Goal: Transaction & Acquisition: Purchase product/service

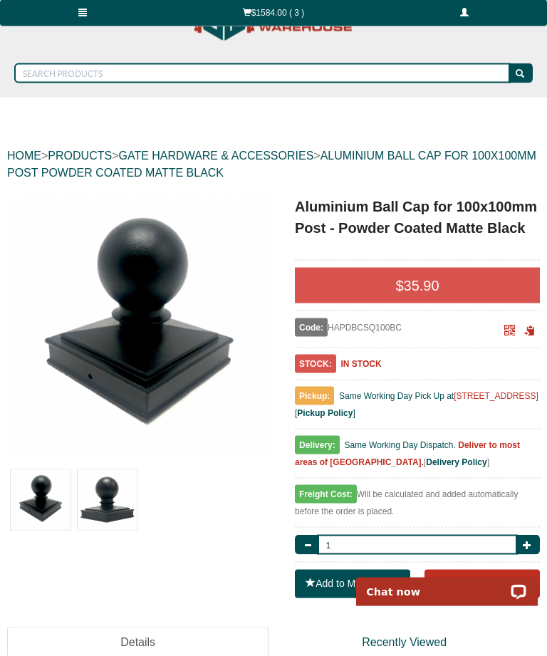
scroll to position [53, 0]
click at [483, 584] on button "Add to Cart" at bounding box center [481, 583] width 115 height 28
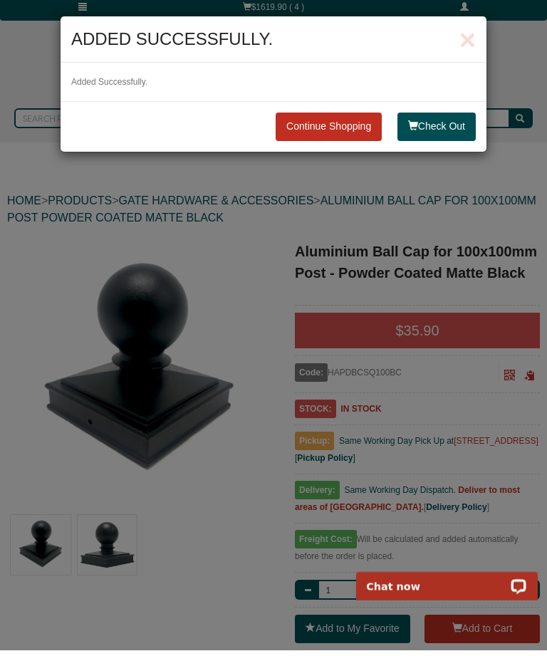
scroll to position [0, 0]
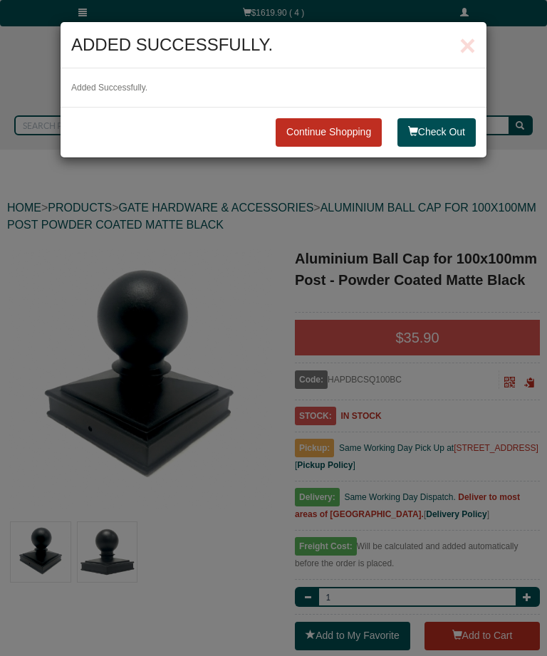
click at [446, 136] on button "Check Out" at bounding box center [436, 132] width 78 height 28
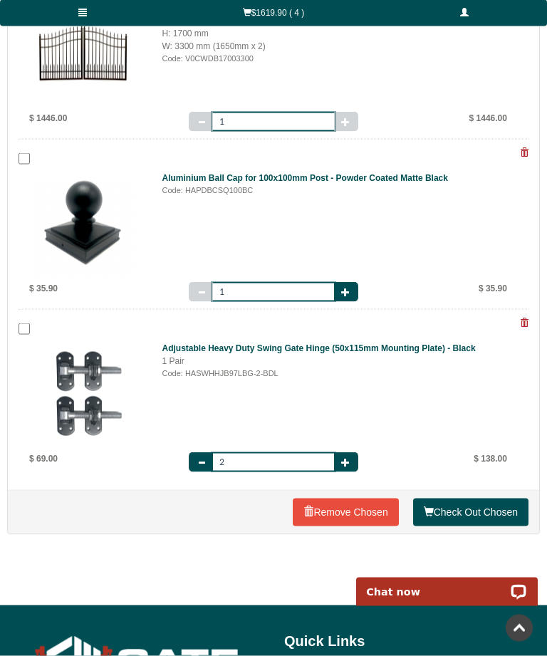
scroll to position [341, 0]
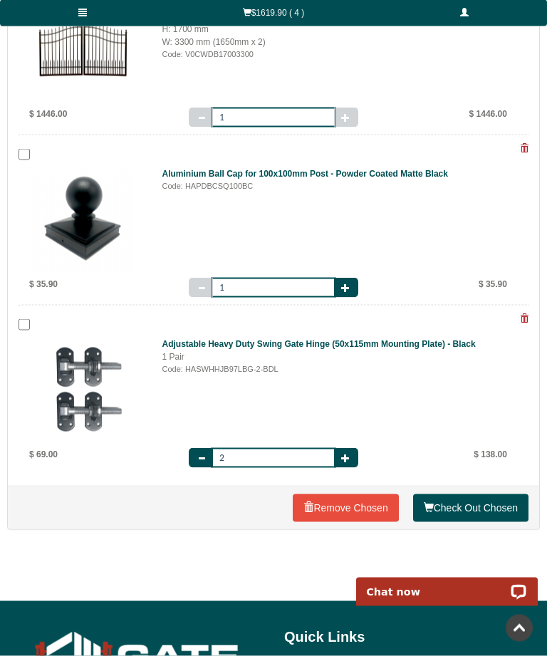
click at [487, 508] on link "Check Out Chosen" at bounding box center [470, 508] width 115 height 28
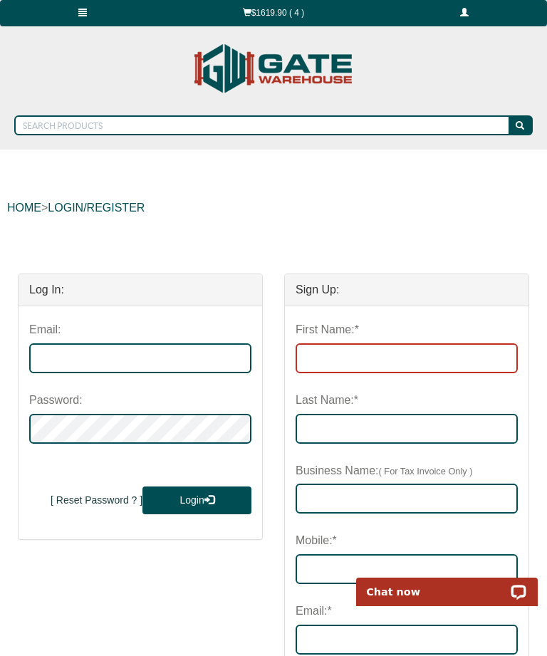
click at [345, 357] on input "First Name:*" at bounding box center [406, 358] width 222 height 30
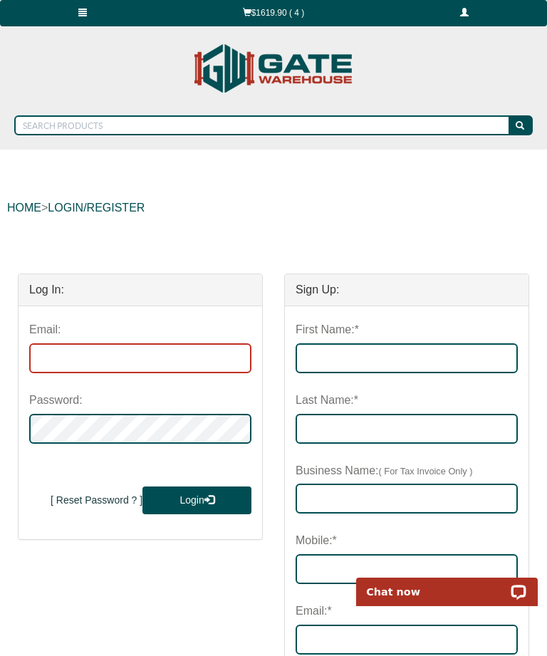
click at [103, 357] on input "email" at bounding box center [140, 358] width 222 height 30
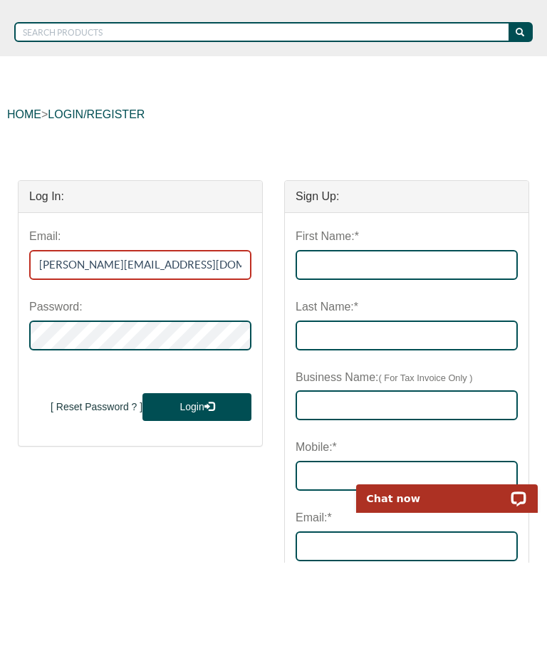
type input "[PERSON_NAME][EMAIL_ADDRESS][DOMAIN_NAME]"
click at [191, 486] on button "Login" at bounding box center [196, 500] width 109 height 28
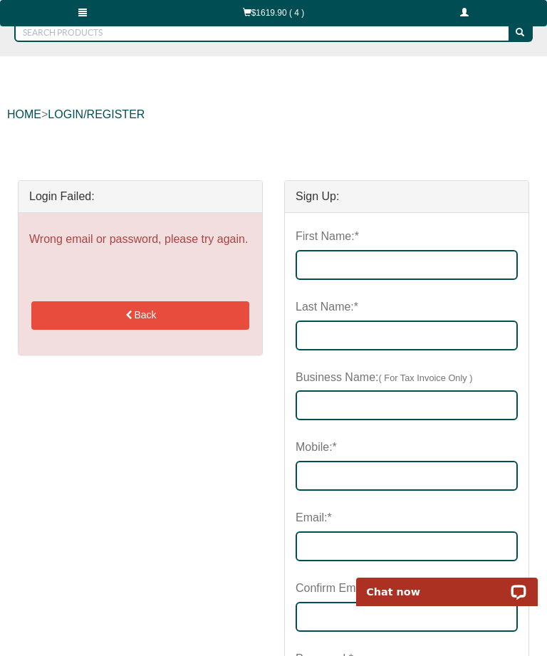
click at [142, 317] on button "Back" at bounding box center [140, 315] width 218 height 28
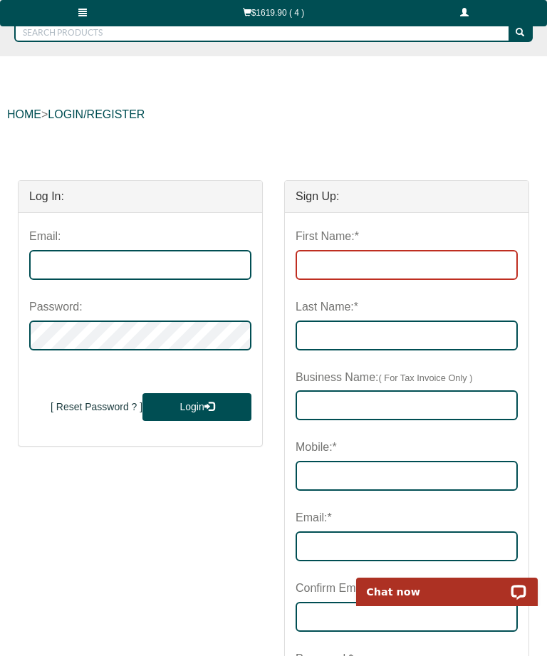
click at [362, 254] on input "First Name:*" at bounding box center [406, 265] width 222 height 30
type input "[PERSON_NAME]"
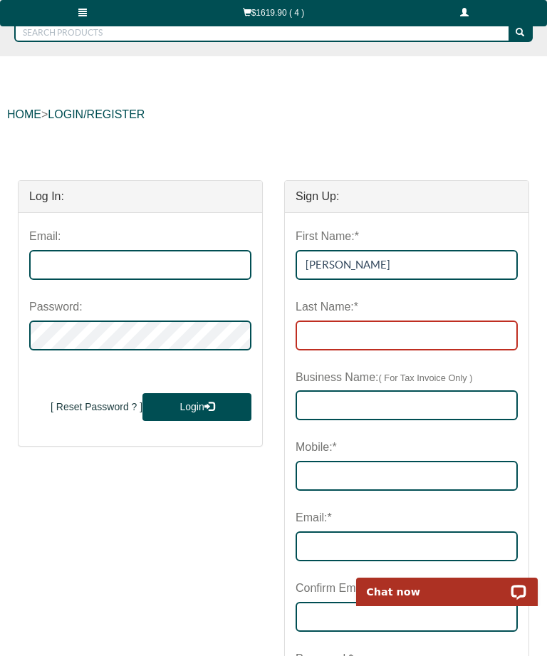
click at [350, 335] on input "Last Name:*" at bounding box center [406, 335] width 222 height 30
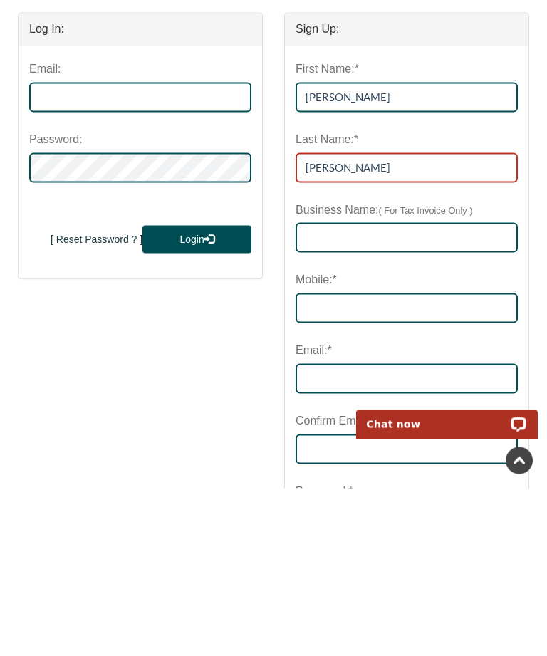
type input "[PERSON_NAME]"
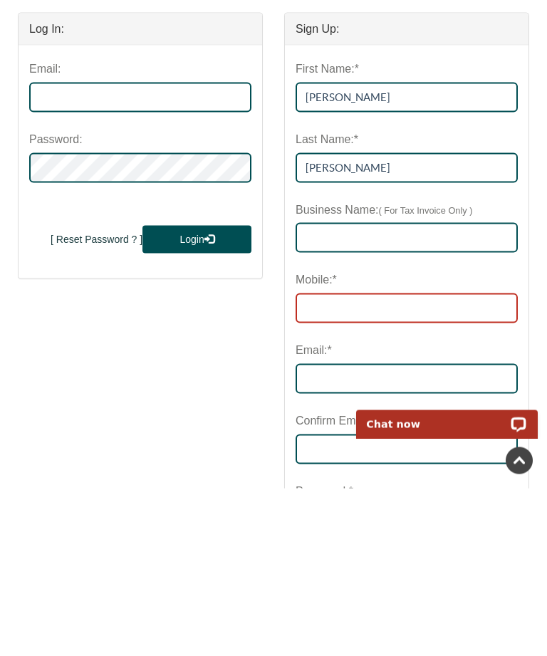
click at [370, 461] on input "Mobile:*" at bounding box center [406, 476] width 222 height 30
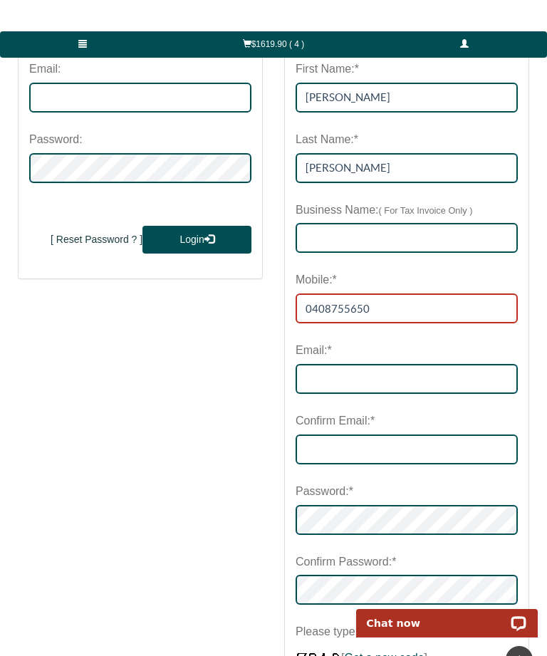
scroll to position [295, 0]
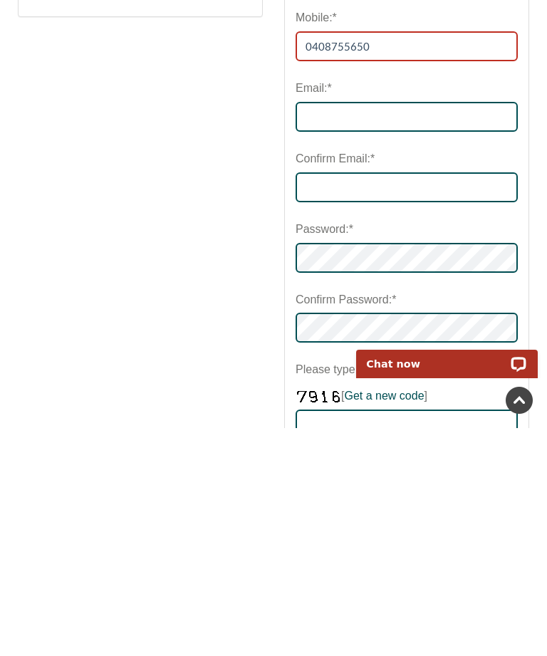
type input "0408755650"
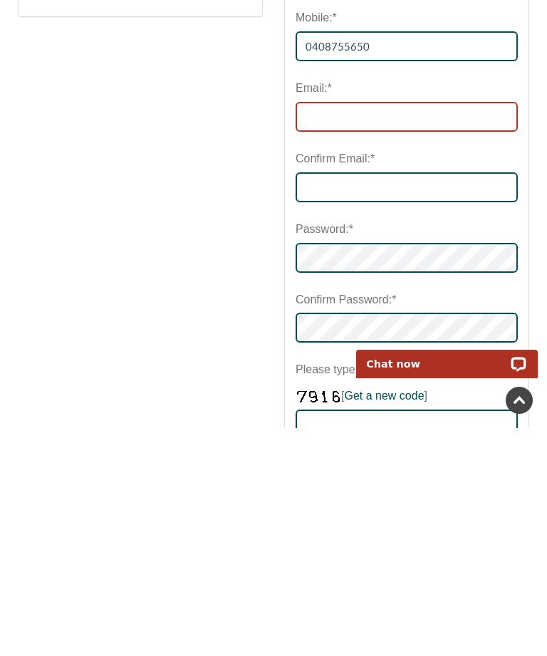
click at [359, 330] on input "email" at bounding box center [406, 345] width 222 height 30
type input "[PERSON_NAME][EMAIL_ADDRESS][DOMAIN_NAME]"
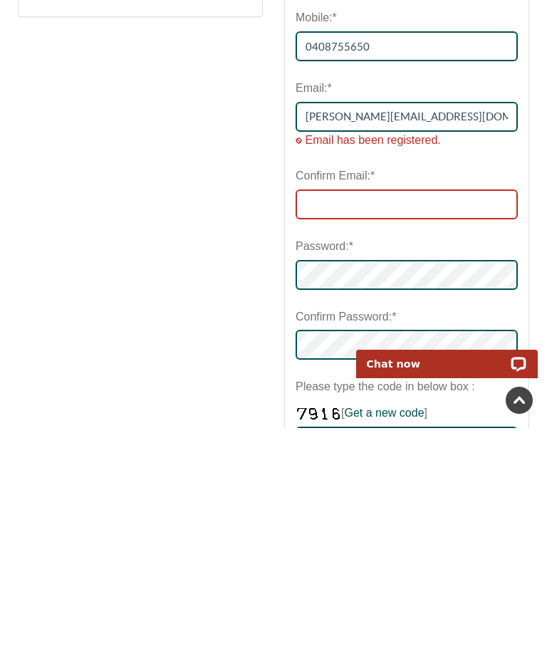
type input "[PERSON_NAME][EMAIL_ADDRESS][DOMAIN_NAME]"
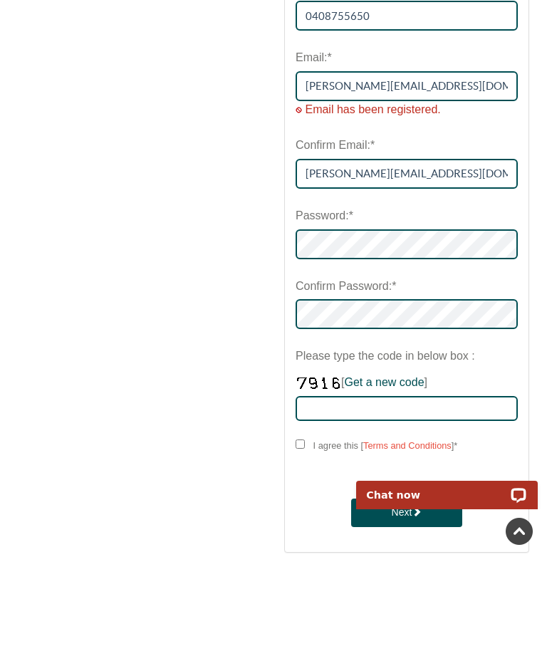
scroll to position [457, 0]
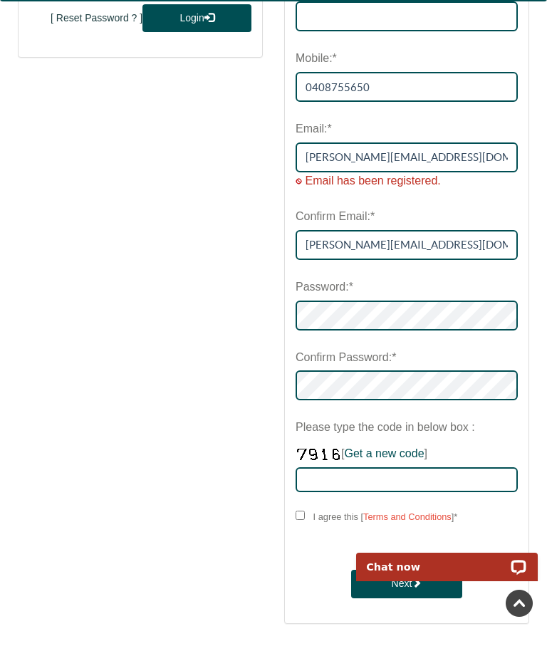
click at [399, 199] on span "Email has been registered." at bounding box center [372, 205] width 135 height 12
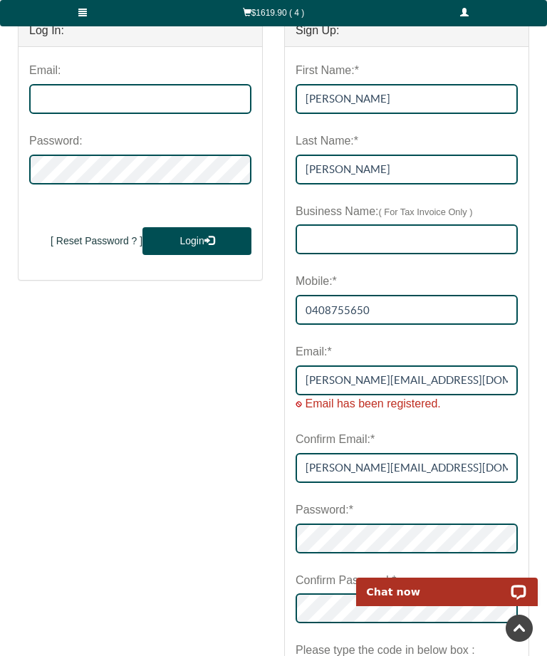
scroll to position [261, 0]
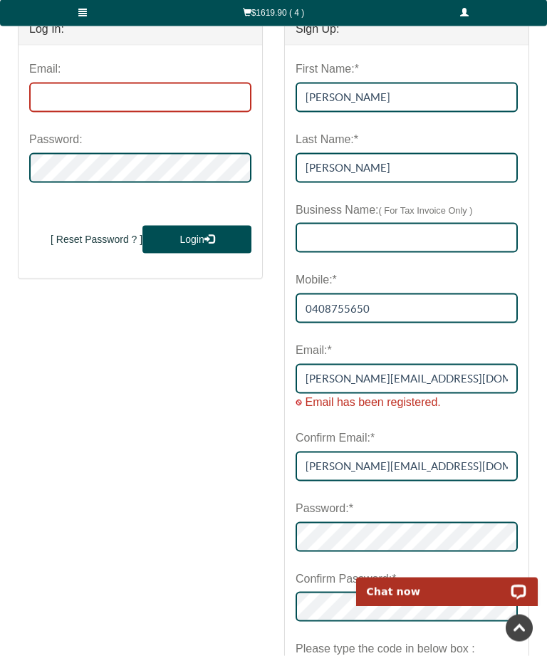
click at [109, 97] on input "email" at bounding box center [140, 98] width 222 height 30
type input "[PERSON_NAME][EMAIL_ADDRESS][DOMAIN_NAME]"
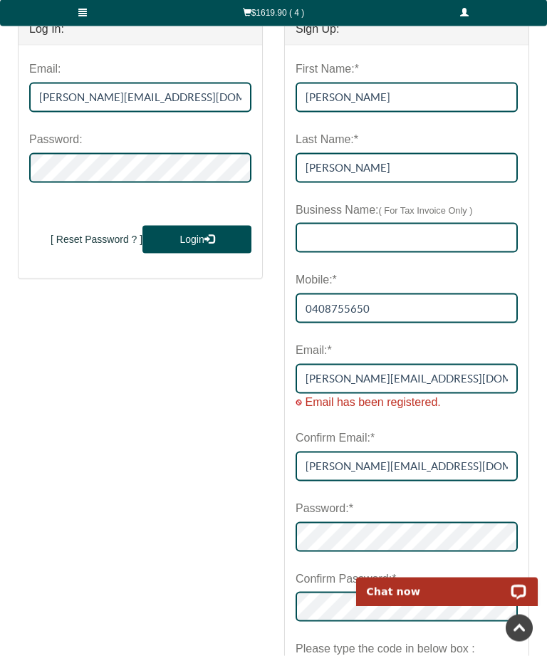
click at [202, 236] on button "Login" at bounding box center [196, 240] width 109 height 28
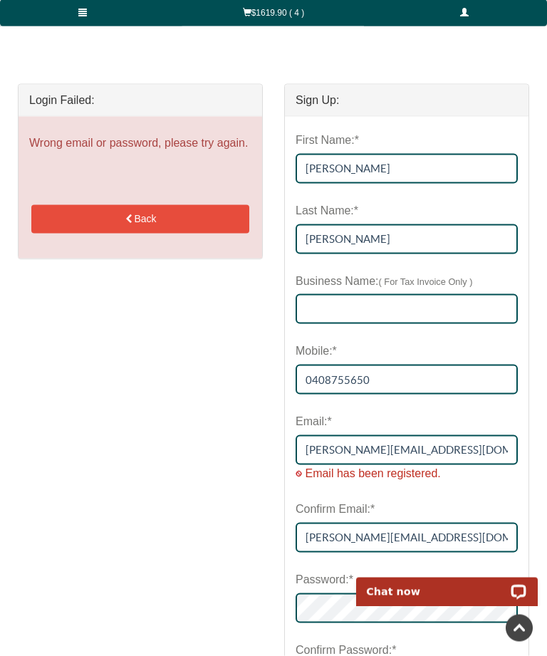
scroll to position [0, 0]
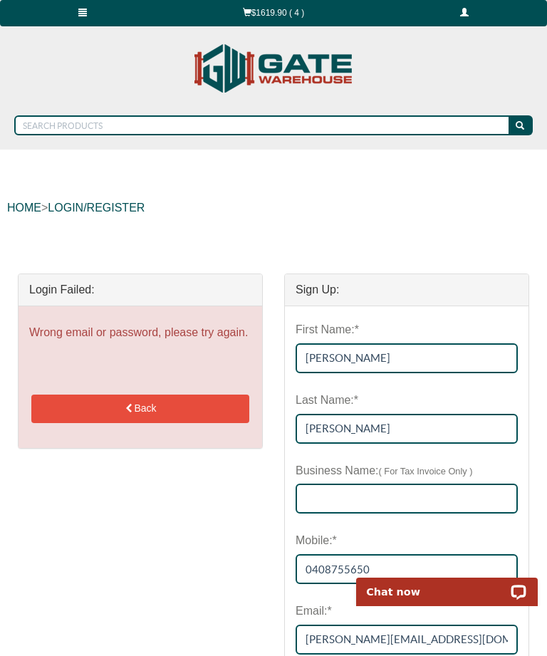
click at [147, 404] on button "Back" at bounding box center [140, 408] width 218 height 28
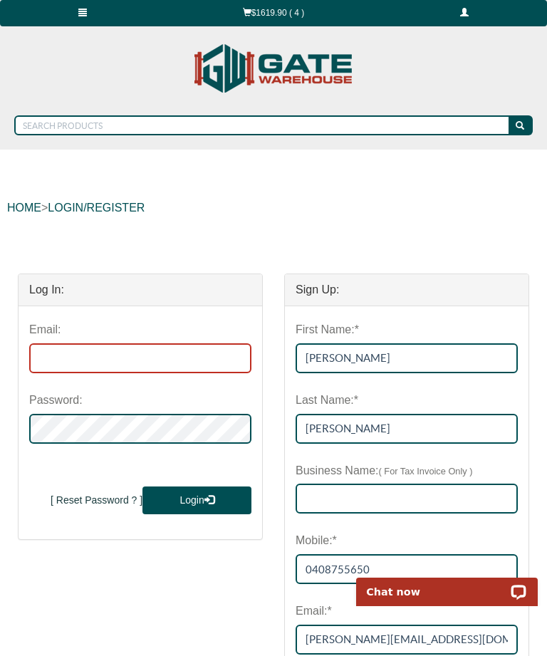
click at [125, 366] on input "email" at bounding box center [140, 358] width 222 height 30
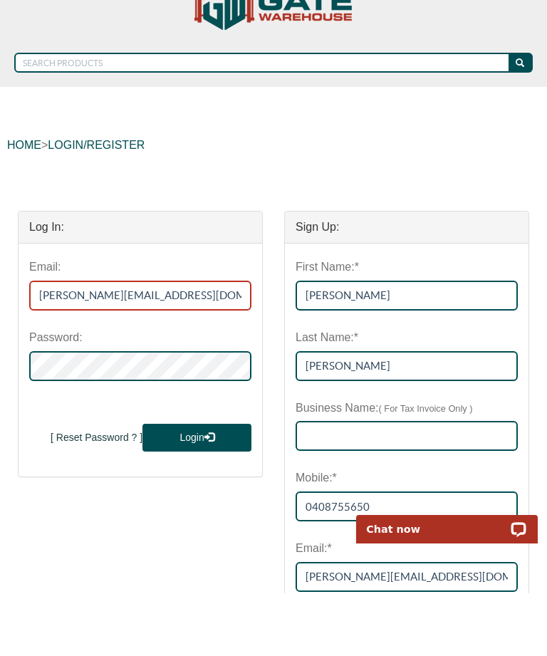
type input "[PERSON_NAME][EMAIL_ADDRESS][DOMAIN_NAME]"
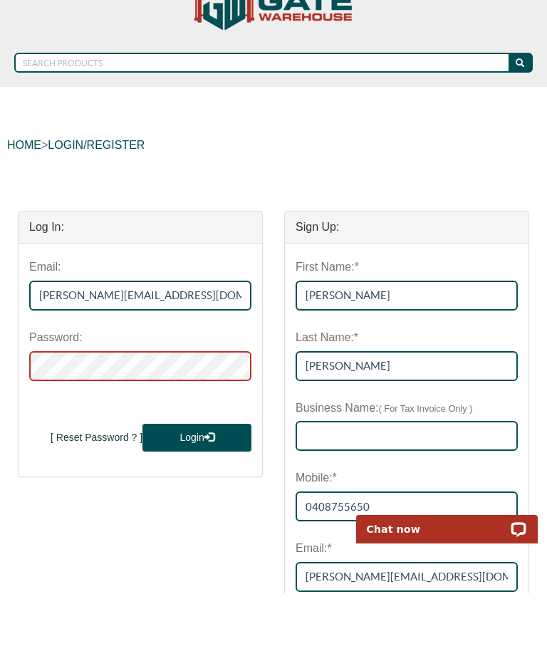
scroll to position [63, 0]
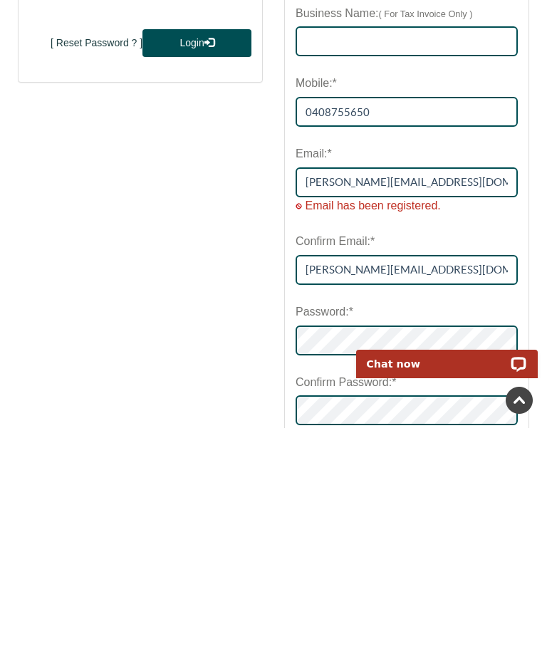
click at [372, 427] on span "Email has been registered." at bounding box center [372, 433] width 135 height 12
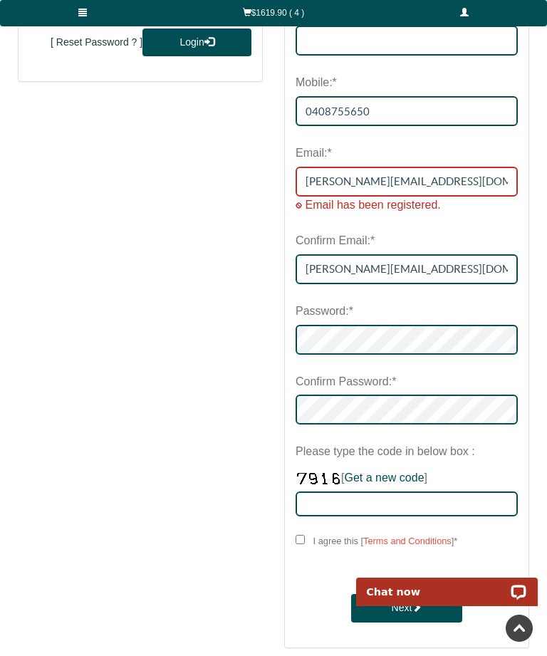
click at [340, 193] on input "[PERSON_NAME][EMAIL_ADDRESS][DOMAIN_NAME]" at bounding box center [406, 182] width 222 height 30
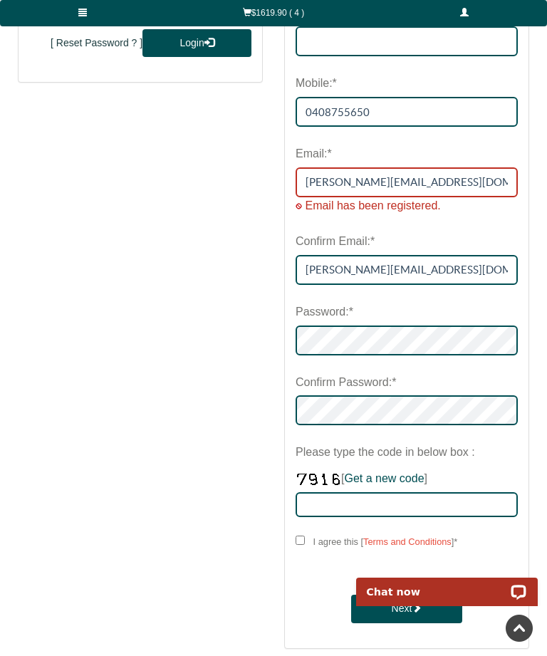
click at [347, 192] on input "[PERSON_NAME][EMAIL_ADDRESS][DOMAIN_NAME]" at bounding box center [406, 182] width 222 height 30
click at [424, 203] on span "Email has been registered." at bounding box center [372, 205] width 135 height 12
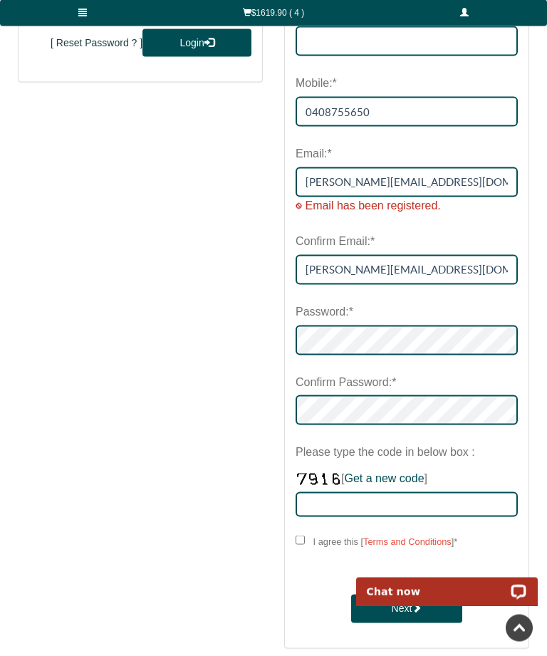
scroll to position [458, 0]
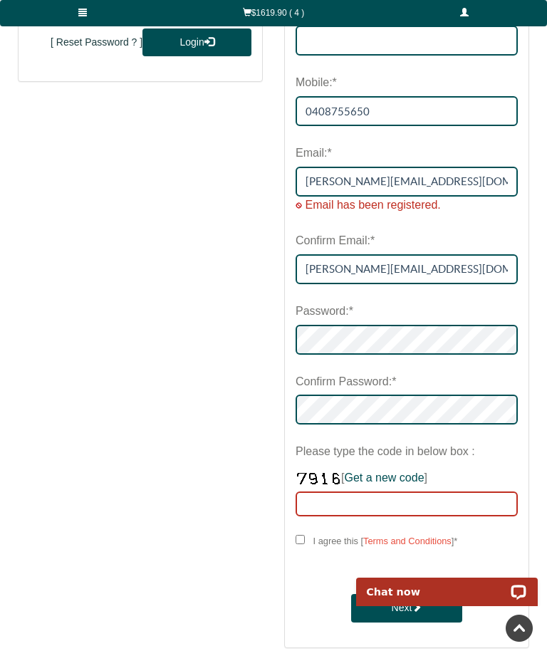
click at [374, 501] on input "Please type the code in below box : [ Get a new code ]" at bounding box center [406, 503] width 222 height 25
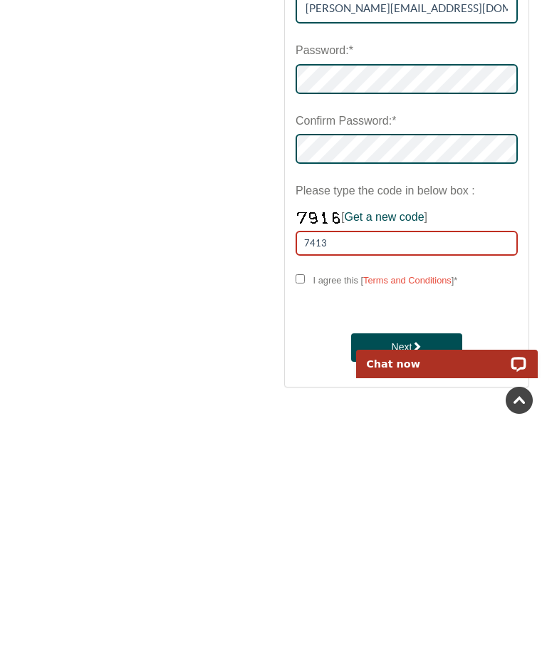
type input "7413"
click at [305, 502] on input "I agree this [ Terms and Conditions ] *" at bounding box center [299, 506] width 9 height 9
checkbox input "****"
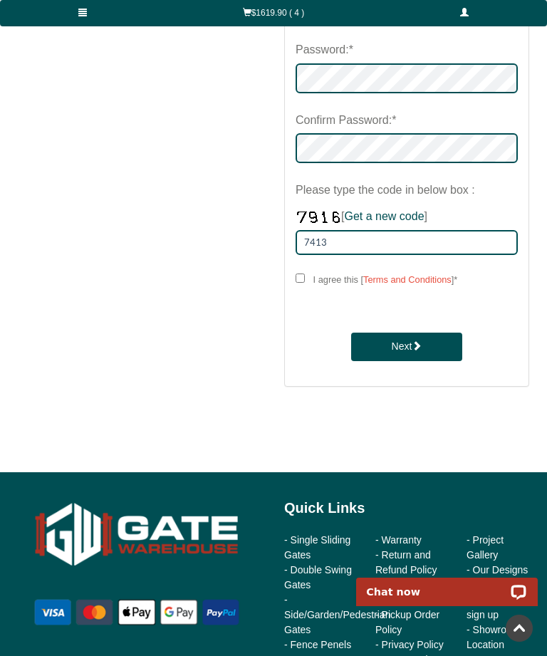
click at [420, 343] on span "submit" at bounding box center [416, 345] width 10 height 10
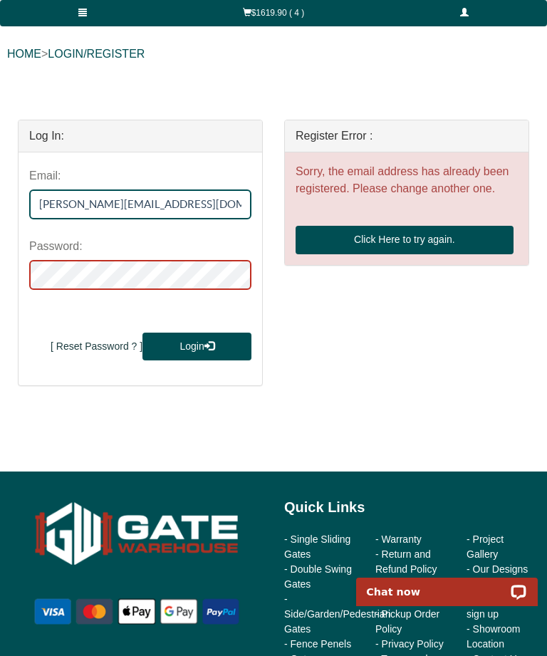
scroll to position [153, 0]
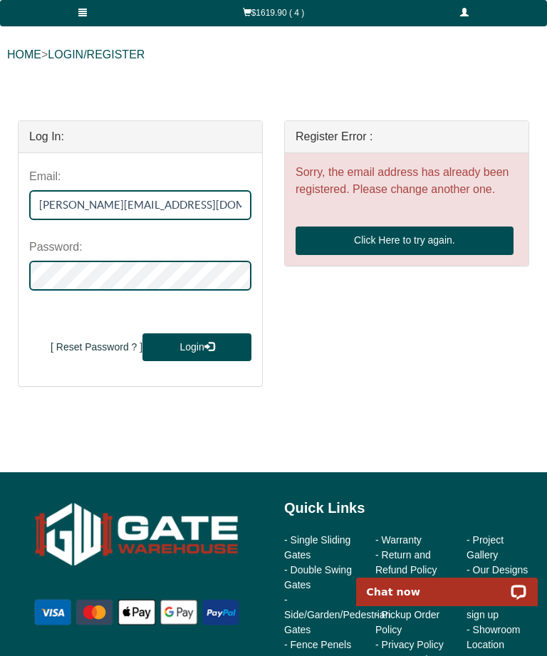
click at [105, 344] on button "[ Reset Password ? ]" at bounding box center [83, 347] width 109 height 28
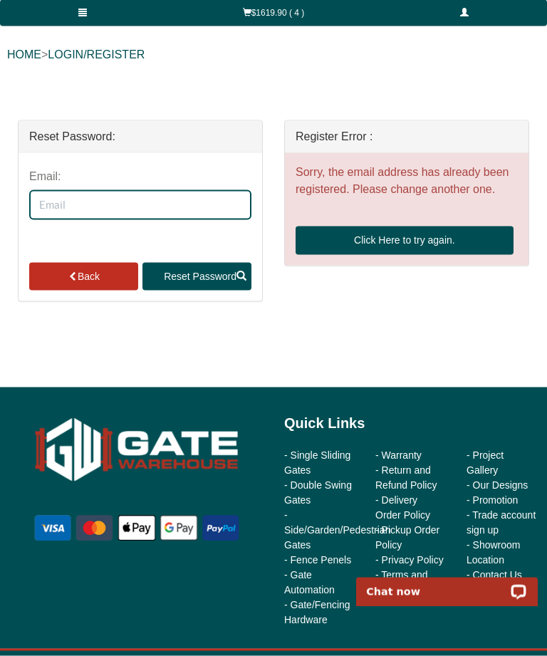
scroll to position [154, 0]
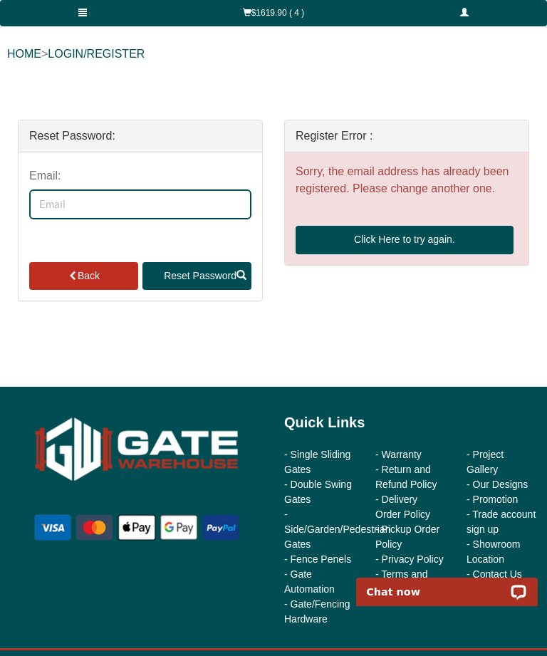
click at [208, 273] on button "Reset Password" at bounding box center [196, 276] width 109 height 28
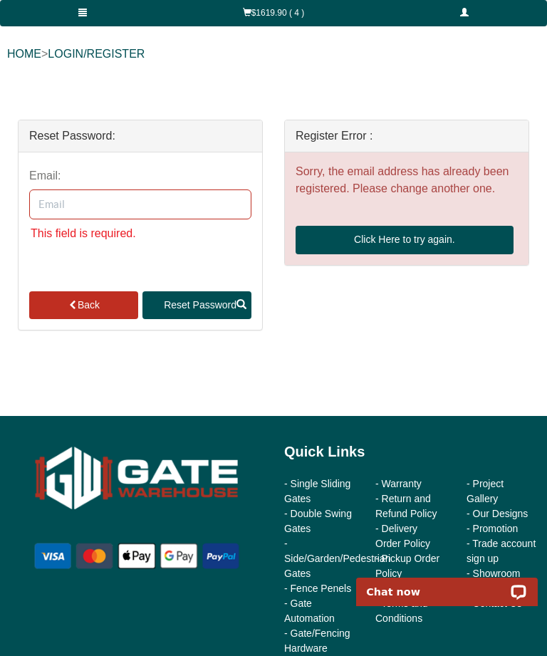
scroll to position [153, 0]
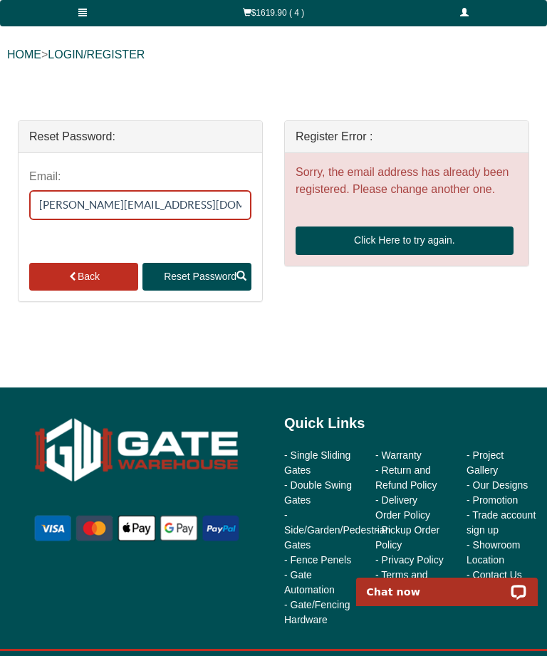
type input "[PERSON_NAME][EMAIL_ADDRESS][DOMAIN_NAME]"
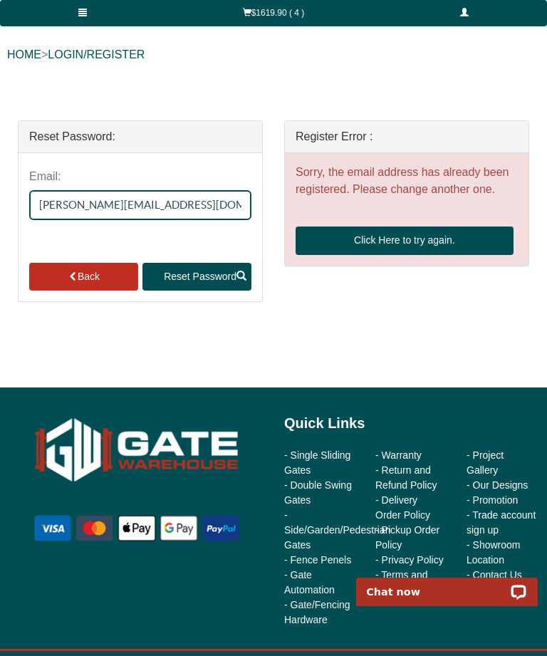
click at [200, 275] on button "Reset Password" at bounding box center [196, 277] width 109 height 28
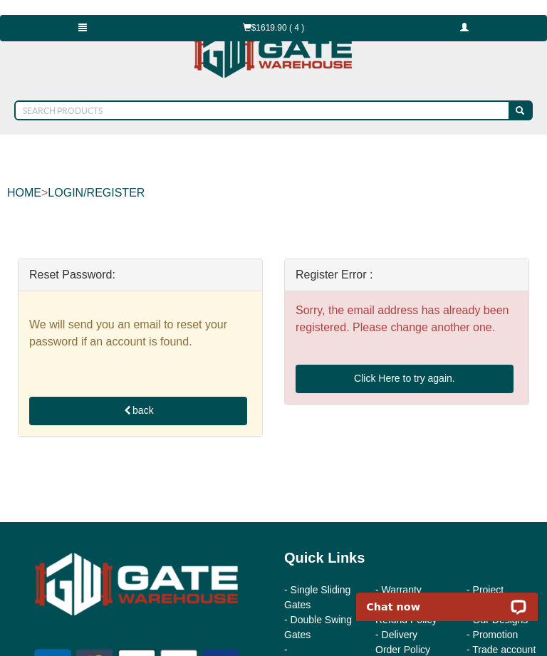
scroll to position [0, 0]
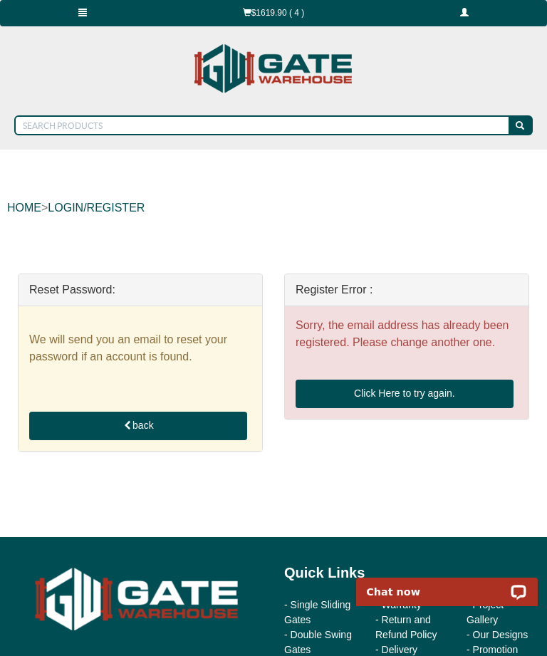
click at [73, 211] on link "LOGIN/REGISTER" at bounding box center [96, 207] width 97 height 12
